Goal: Task Accomplishment & Management: Use online tool/utility

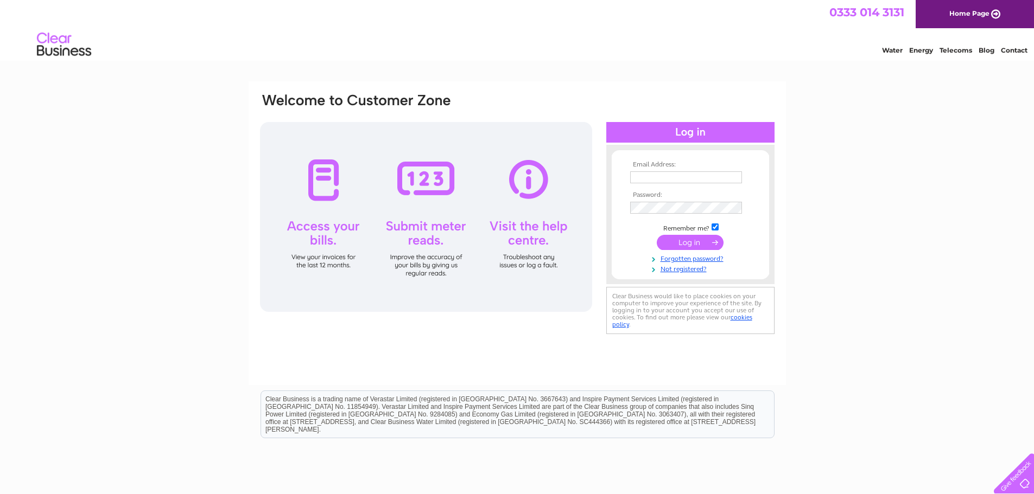
type input "[PERSON_NAME][EMAIL_ADDRESS][DOMAIN_NAME]"
click at [694, 244] on input "submit" at bounding box center [690, 242] width 67 height 15
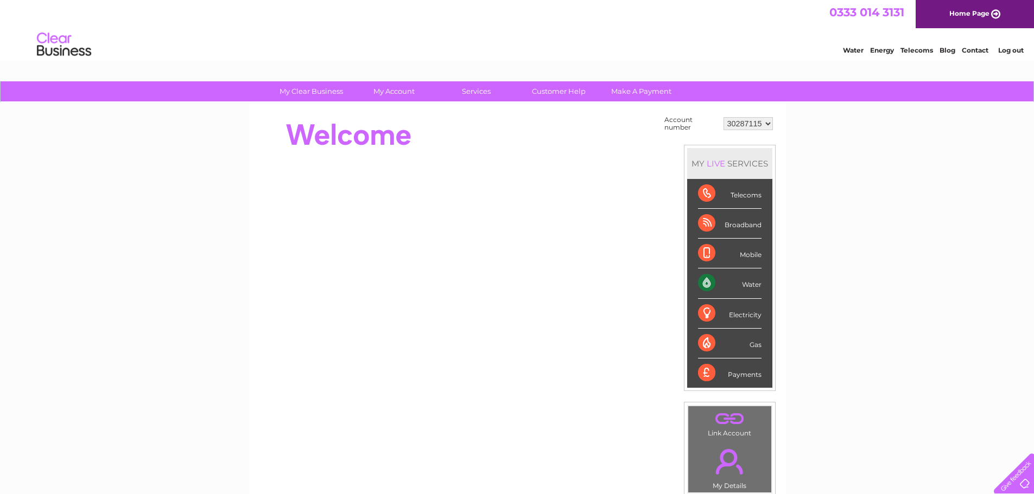
scroll to position [109, 0]
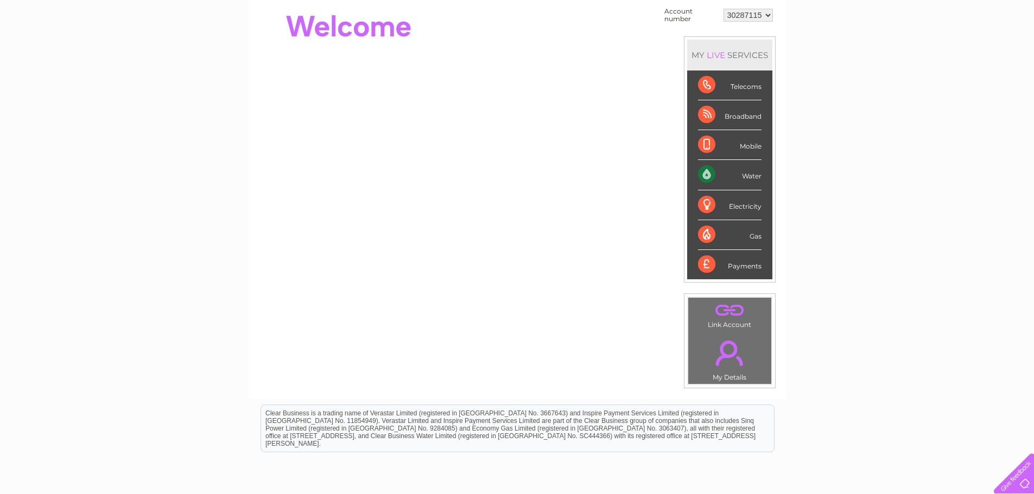
click at [710, 170] on div "Water" at bounding box center [730, 175] width 64 height 30
click at [702, 170] on div "Water" at bounding box center [730, 175] width 64 height 30
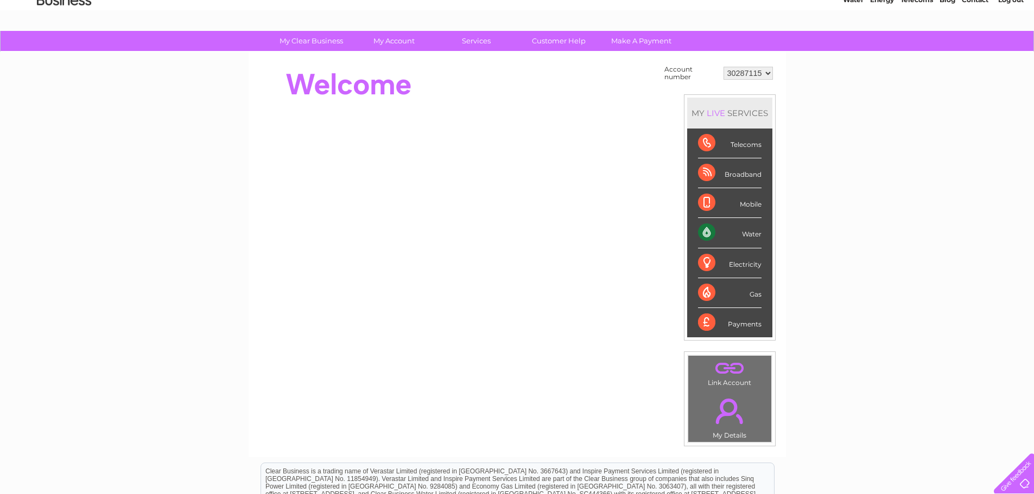
scroll to position [0, 0]
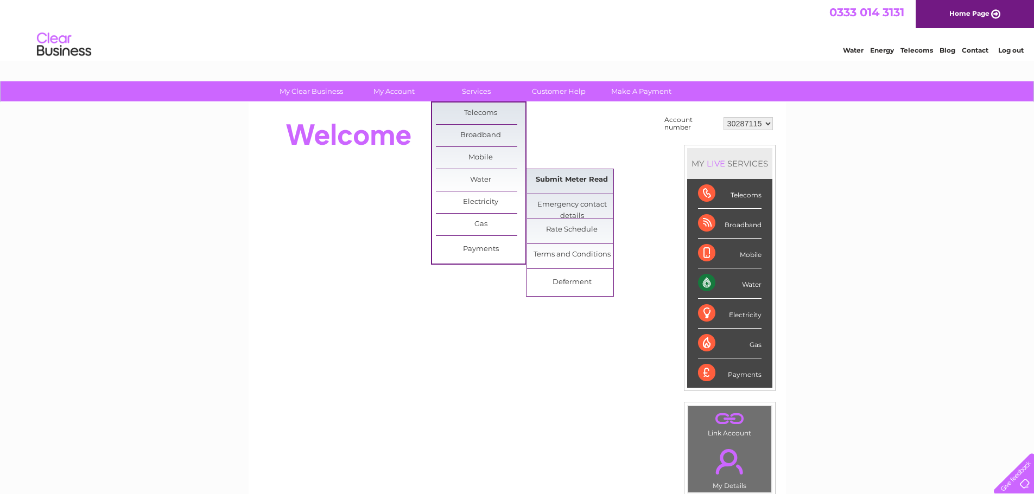
click at [550, 180] on link "Submit Meter Read" at bounding box center [572, 180] width 90 height 22
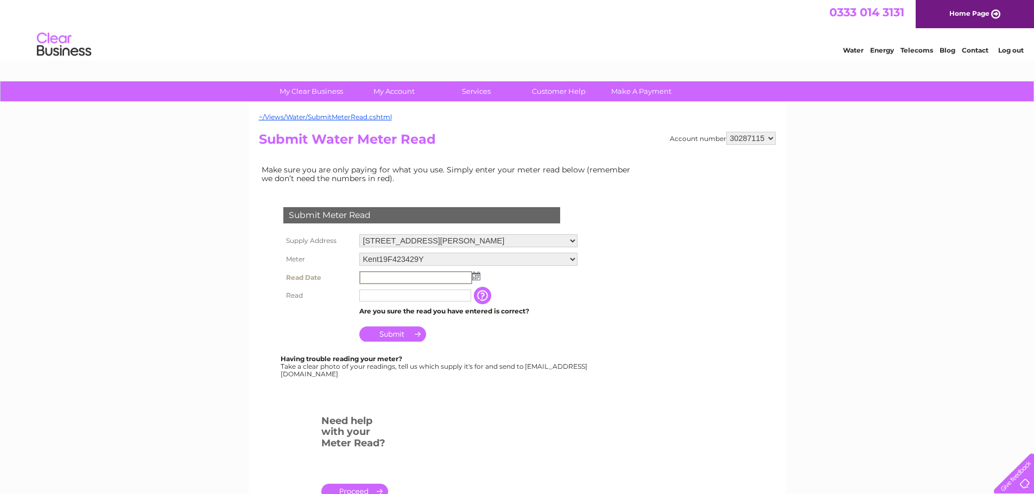
click at [395, 280] on input "text" at bounding box center [415, 277] width 113 height 13
click at [478, 277] on img at bounding box center [475, 275] width 8 height 9
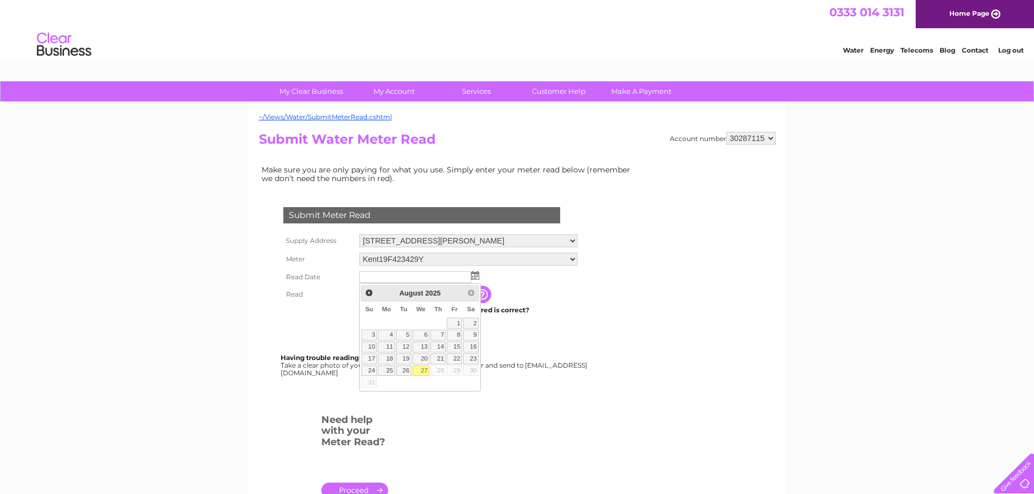
click at [420, 372] on link "27" at bounding box center [421, 371] width 17 height 11
type input "2025/08/27"
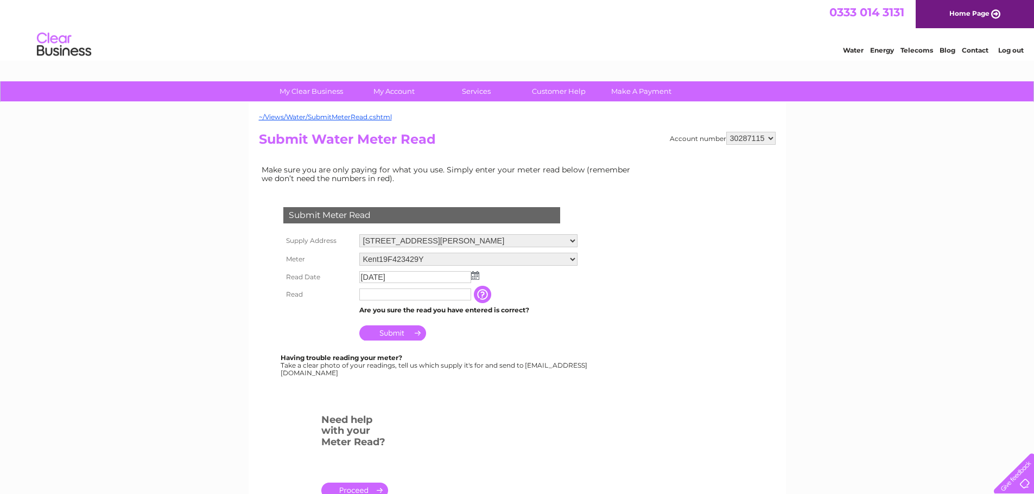
click at [380, 296] on input "text" at bounding box center [415, 295] width 112 height 12
click at [489, 289] on input "button" at bounding box center [484, 294] width 20 height 17
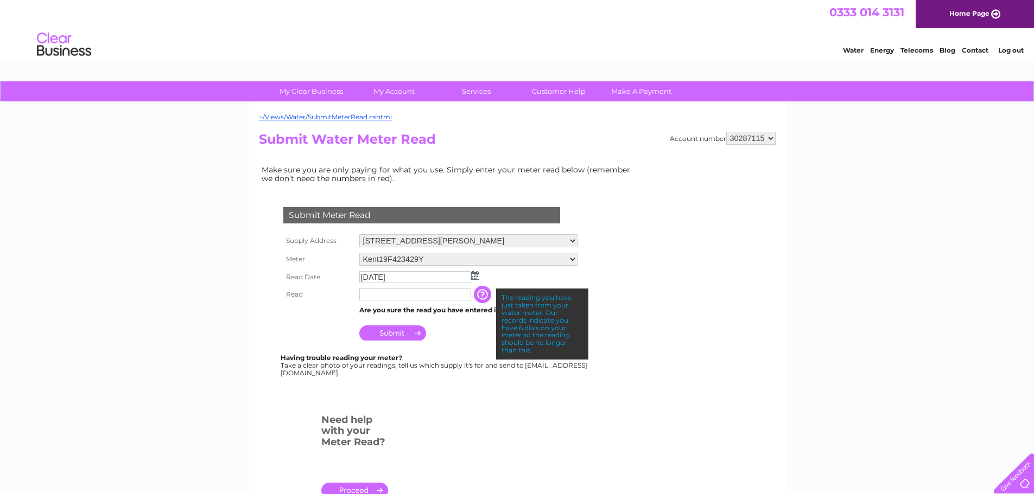
click at [460, 291] on input "text" at bounding box center [415, 295] width 112 height 12
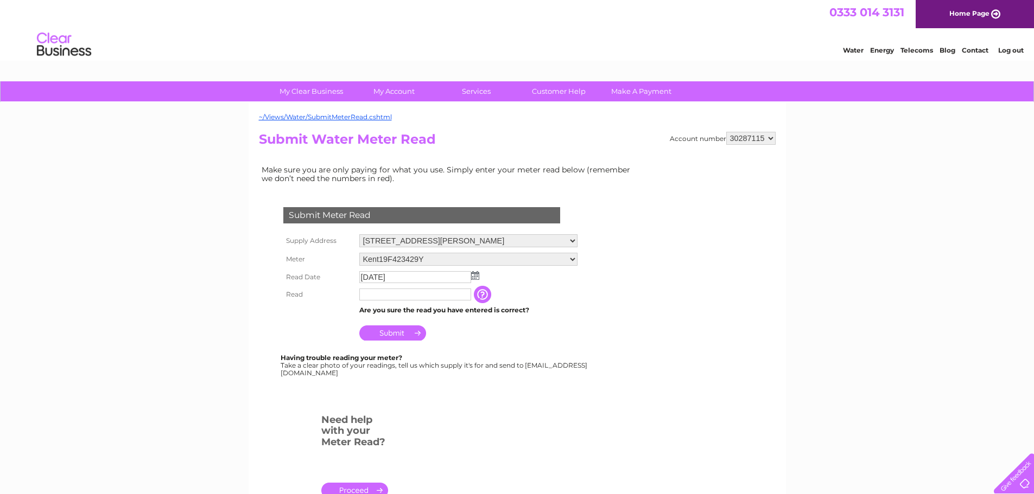
click at [532, 316] on td "Are you sure the read you have entered is correct?" at bounding box center [469, 310] width 224 height 14
click at [452, 296] on input "text" at bounding box center [415, 295] width 113 height 13
click at [560, 403] on div at bounding box center [424, 400] width 330 height 22
click at [423, 299] on input "87" at bounding box center [415, 295] width 113 height 13
type input "8"
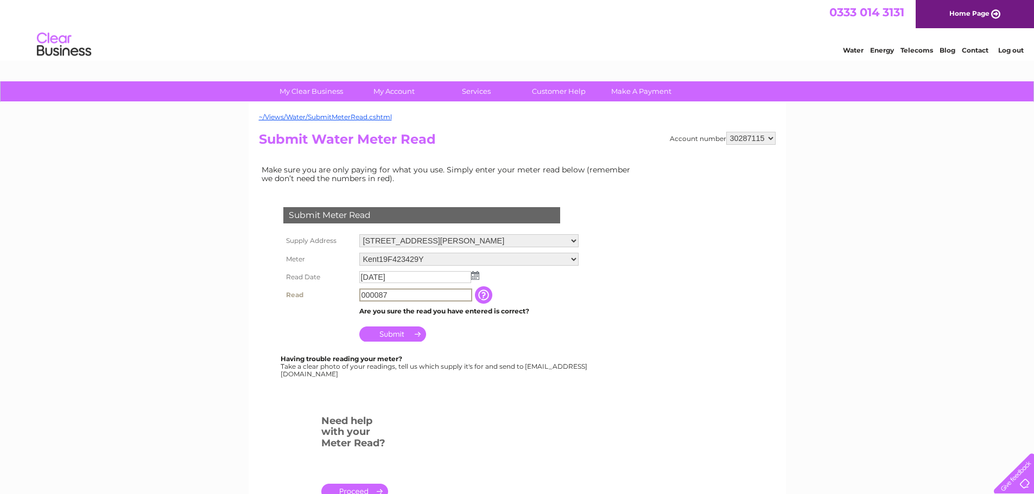
type input "000087"
click at [460, 351] on div "Submit Meter Read Supply Address 2A Henry Street, Scunthorpe, DN15 7QQ Meter Ke…" at bounding box center [424, 286] width 330 height 180
click at [404, 331] on input "Submit" at bounding box center [392, 333] width 67 height 15
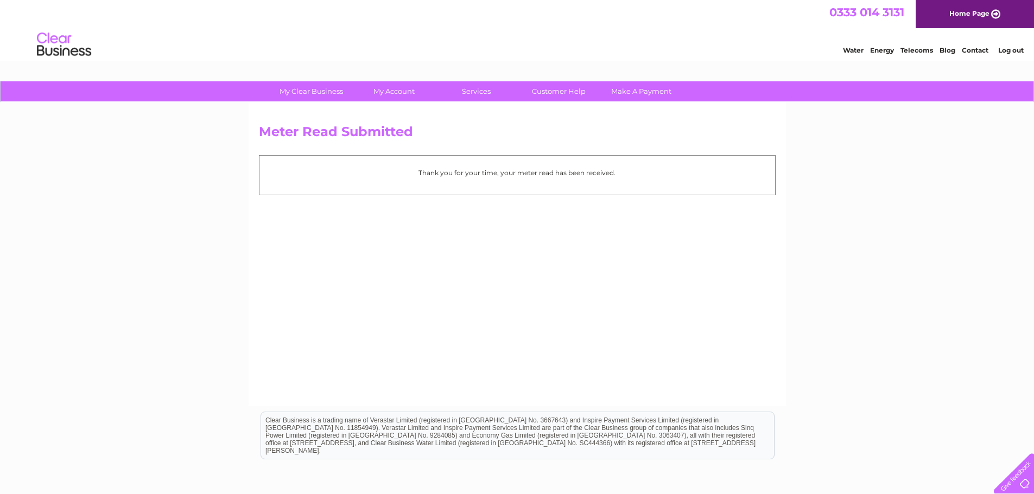
click at [1013, 52] on link "Log out" at bounding box center [1011, 50] width 26 height 8
